Goal: Information Seeking & Learning: Learn about a topic

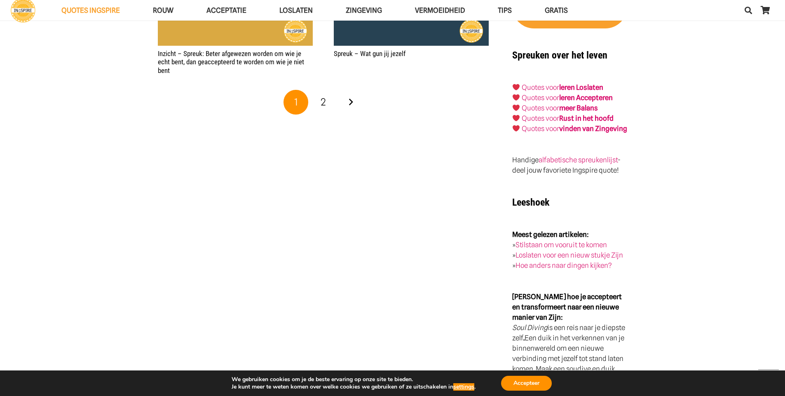
scroll to position [1805, 0]
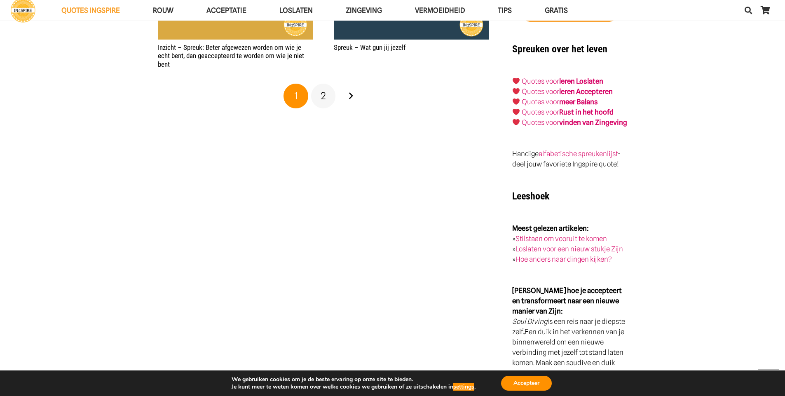
click at [324, 102] on span "2" at bounding box center [323, 96] width 5 height 12
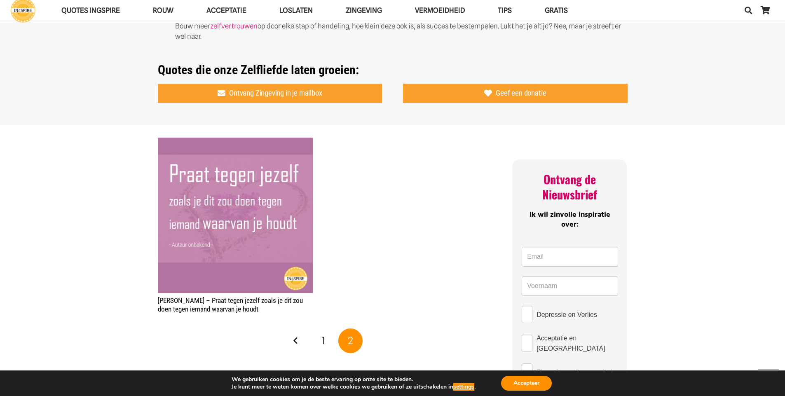
scroll to position [682, 0]
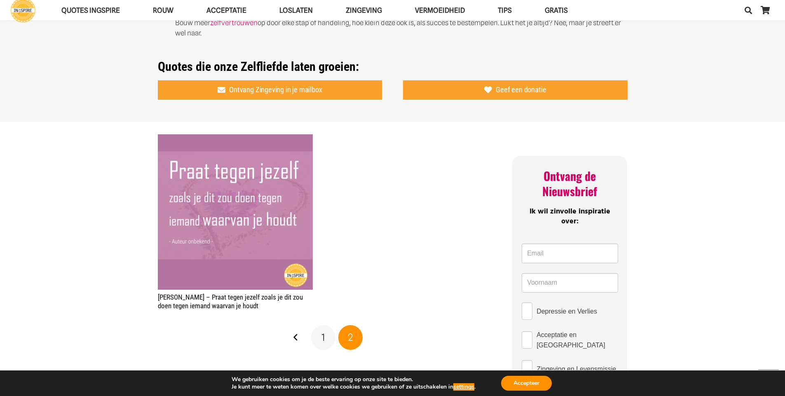
click at [327, 340] on link "1" at bounding box center [323, 337] width 25 height 25
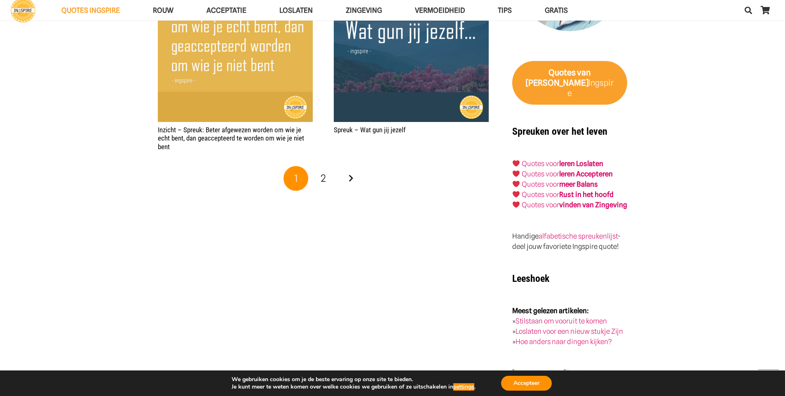
scroll to position [1726, 0]
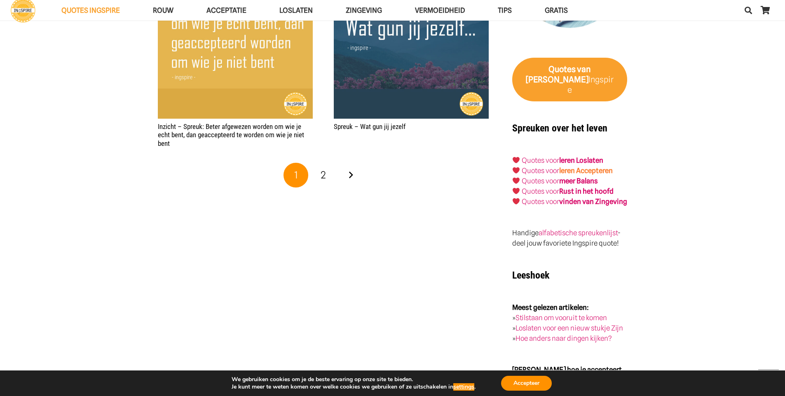
click at [572, 166] on link "leren Accepteren" at bounding box center [586, 170] width 54 height 8
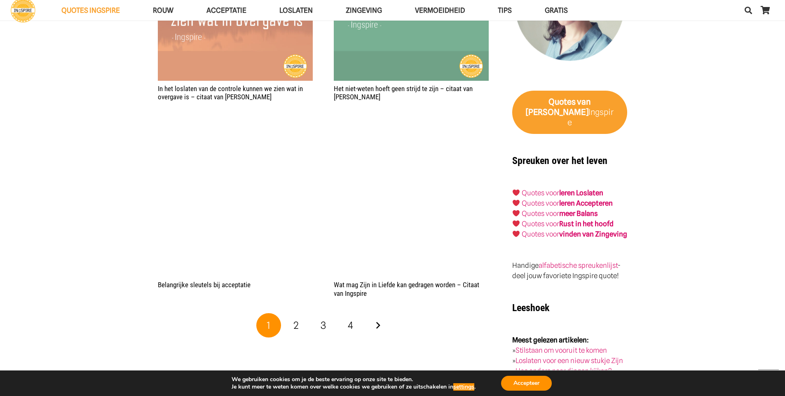
scroll to position [1438, 0]
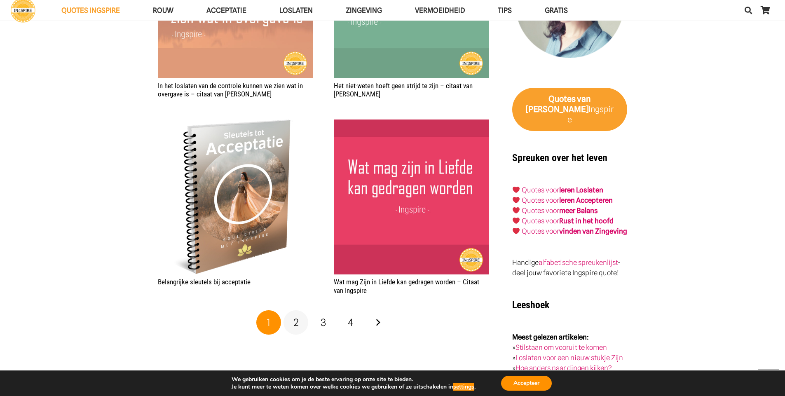
click at [296, 326] on span "2" at bounding box center [295, 322] width 5 height 12
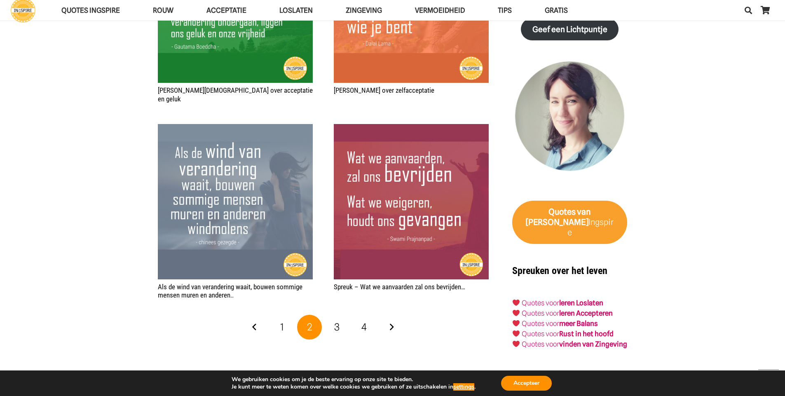
scroll to position [1328, 0]
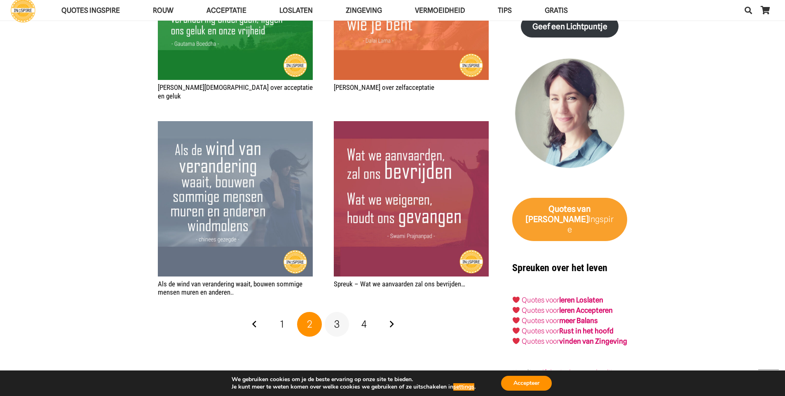
click at [335, 320] on span "3" at bounding box center [336, 324] width 5 height 12
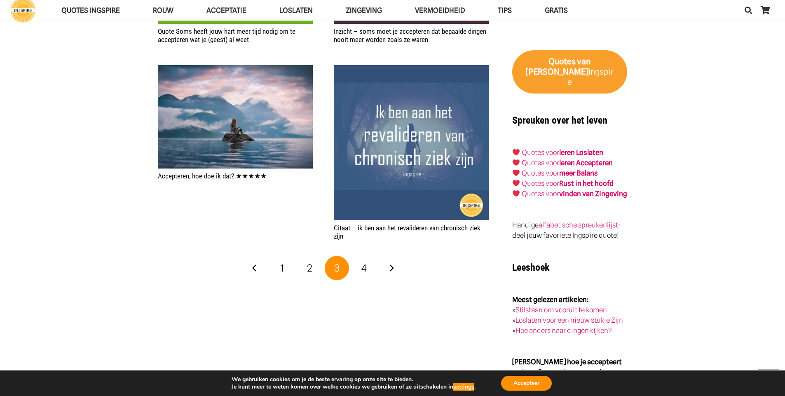
scroll to position [1484, 0]
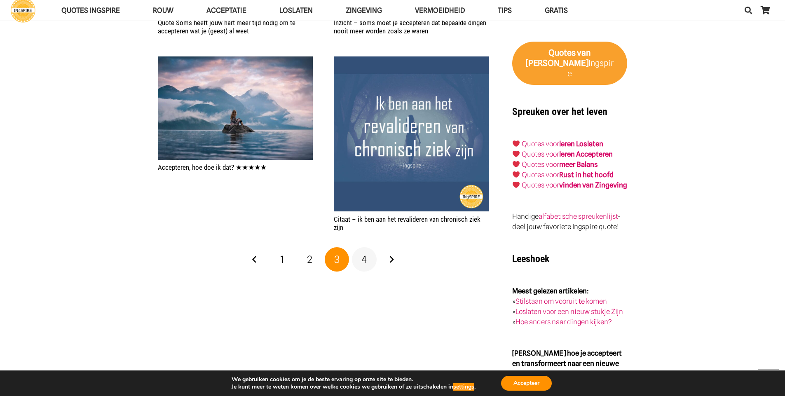
click at [367, 258] on link "4" at bounding box center [364, 259] width 25 height 25
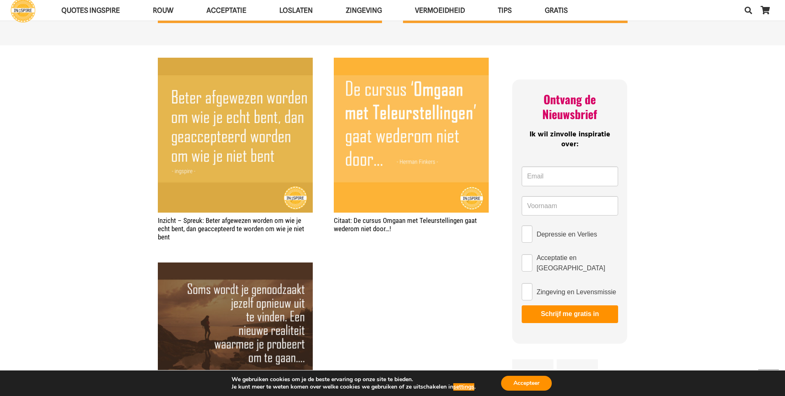
scroll to position [584, 0]
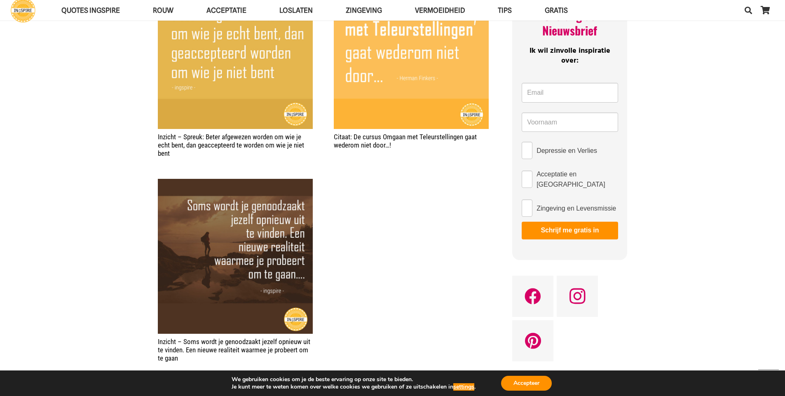
drag, startPoint x: 783, startPoint y: 138, endPoint x: 783, endPoint y: 145, distance: 7.4
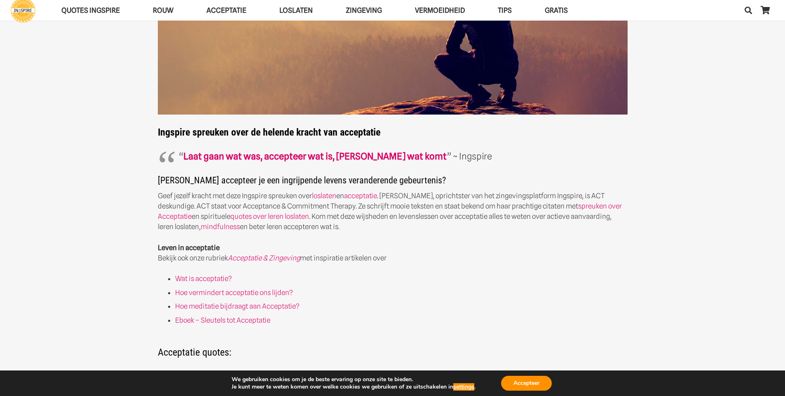
scroll to position [0, 0]
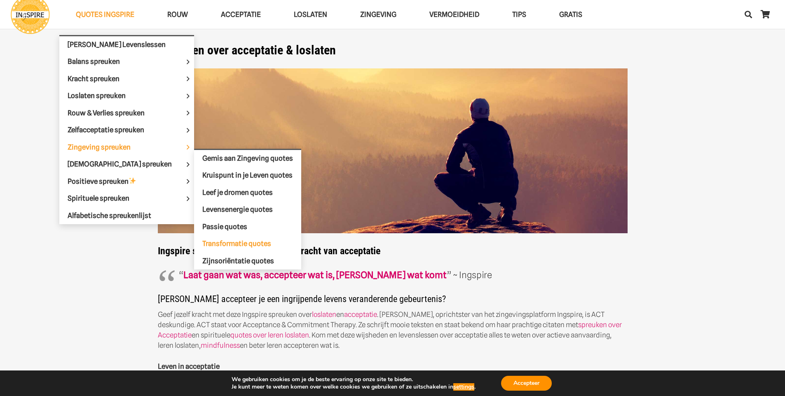
click at [207, 248] on span "Transformatie quotes" at bounding box center [236, 243] width 69 height 8
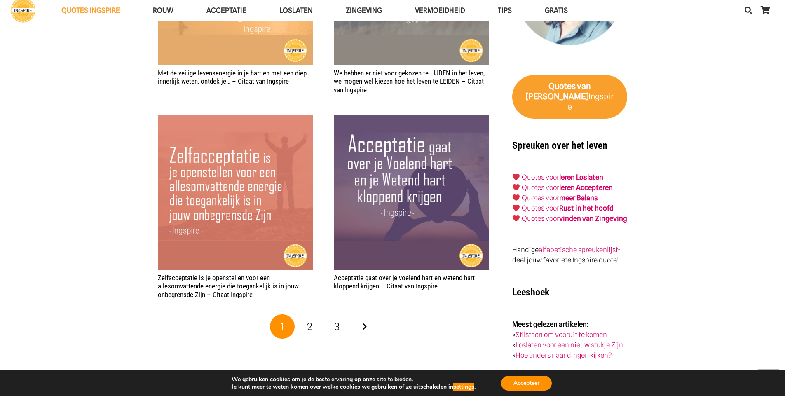
scroll to position [1519, 0]
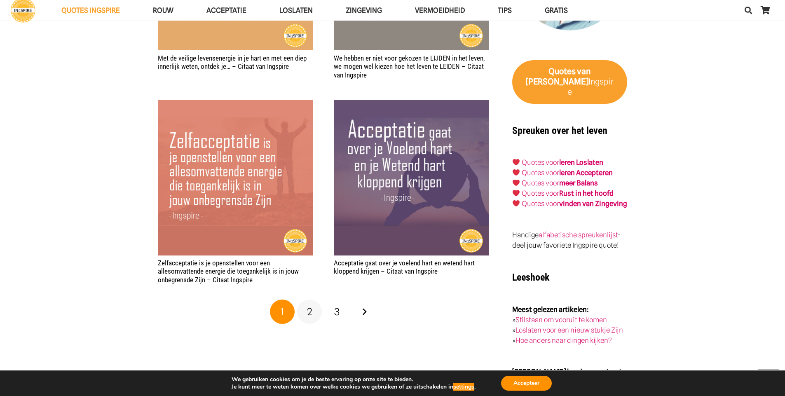
click at [310, 311] on span "2" at bounding box center [309, 312] width 5 height 12
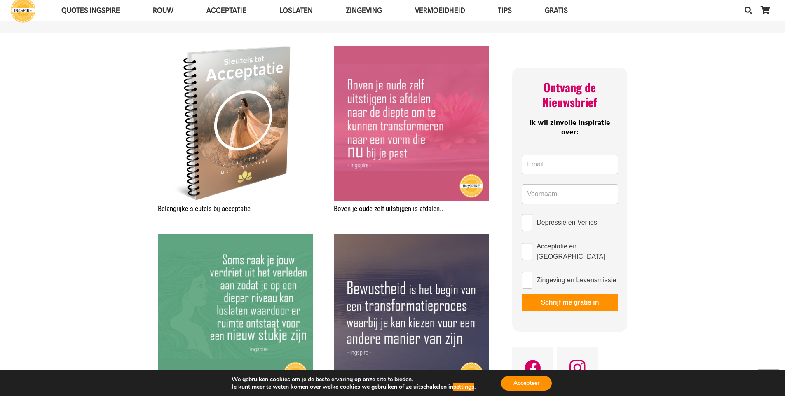
scroll to position [569, 0]
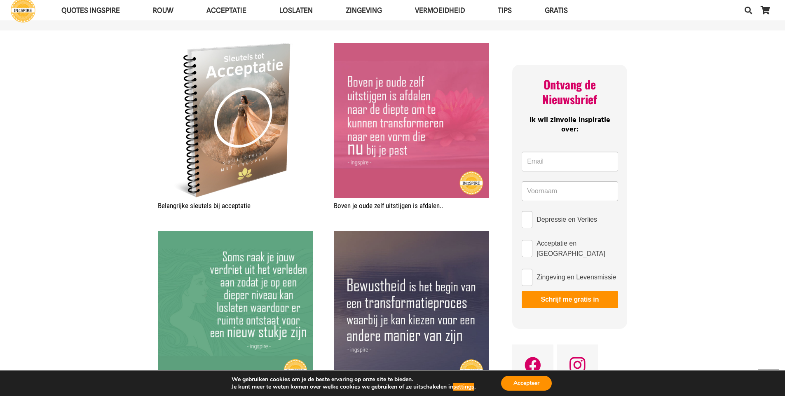
drag, startPoint x: 785, startPoint y: 125, endPoint x: 784, endPoint y: 132, distance: 7.4
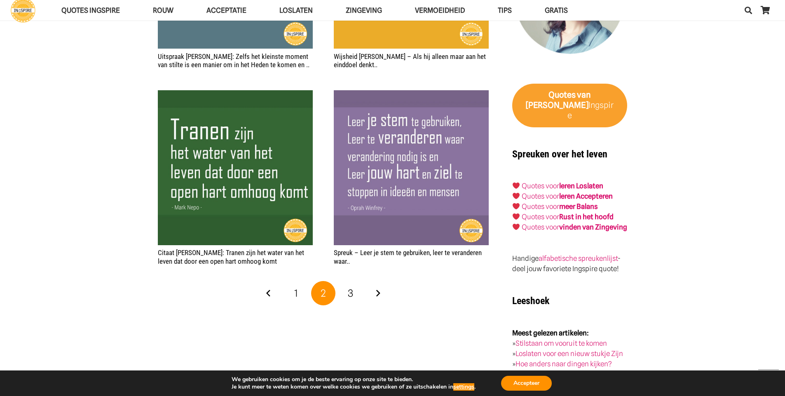
scroll to position [1499, 0]
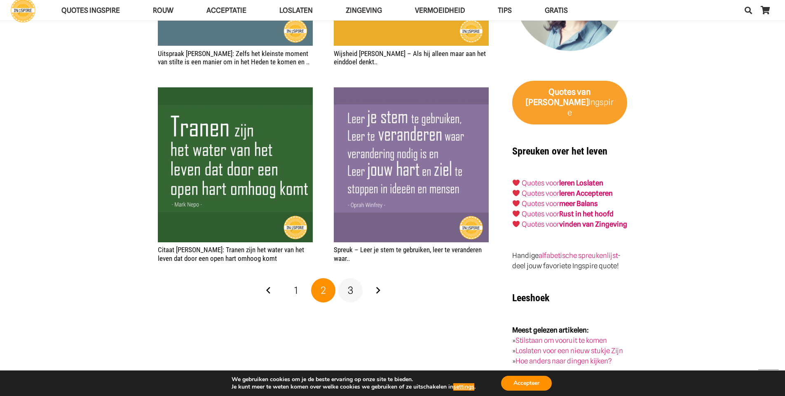
click at [351, 288] on span "3" at bounding box center [350, 290] width 5 height 12
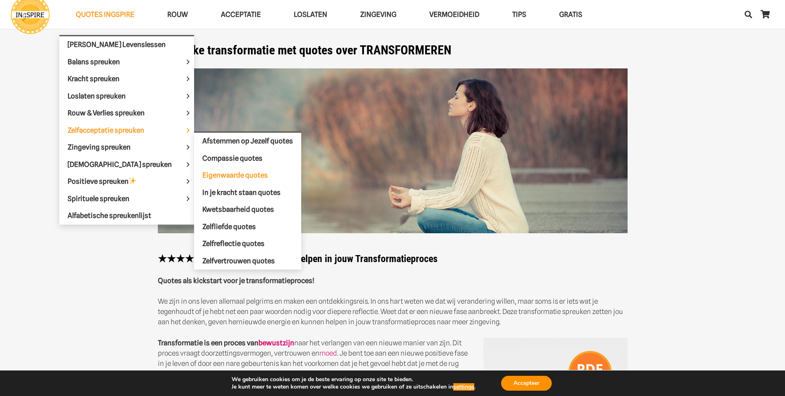
click at [207, 177] on span "Eigenwaarde quotes" at bounding box center [235, 175] width 66 height 8
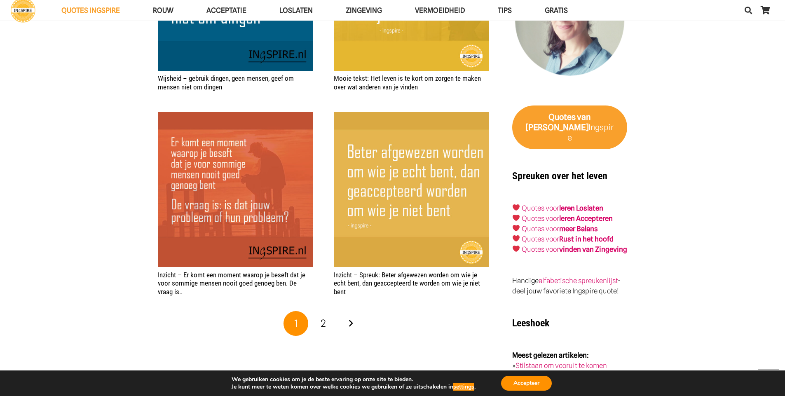
scroll to position [1293, 0]
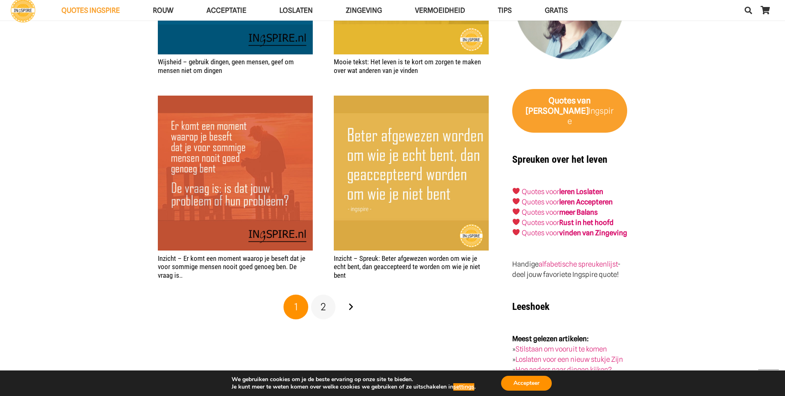
click at [323, 307] on span "2" at bounding box center [323, 307] width 5 height 12
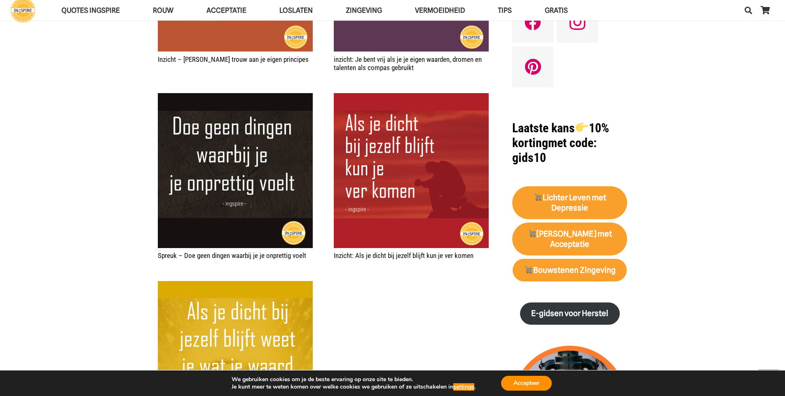
scroll to position [712, 0]
